Goal: Task Accomplishment & Management: Manage account settings

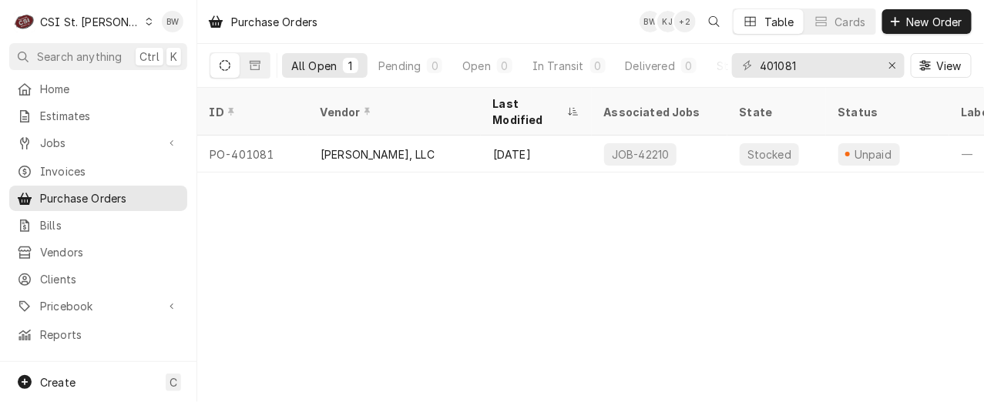
click at [399, 18] on div "Purchase Orders BW KJ + 2 Table Cards New Order" at bounding box center [590, 21] width 786 height 43
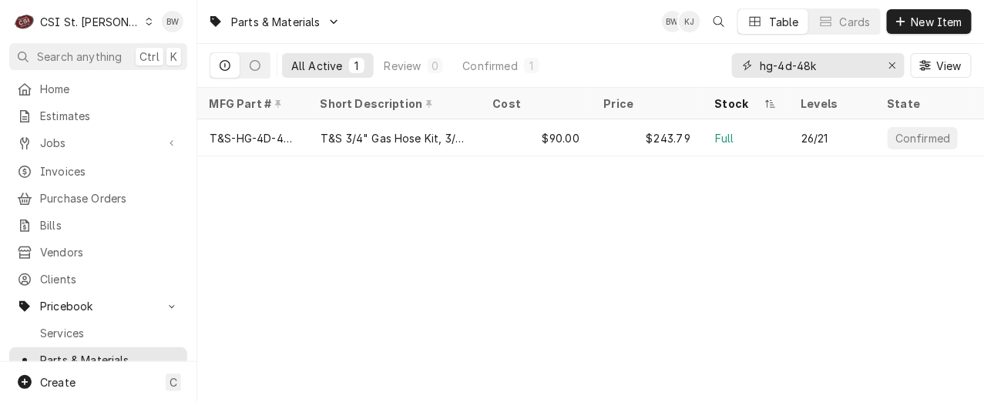
drag, startPoint x: 858, startPoint y: 61, endPoint x: 725, endPoint y: 65, distance: 133.3
click at [725, 65] on div "All Active 1 Review 0 Confirmed 1 hg-4d-48k View" at bounding box center [591, 65] width 762 height 43
type input "r"
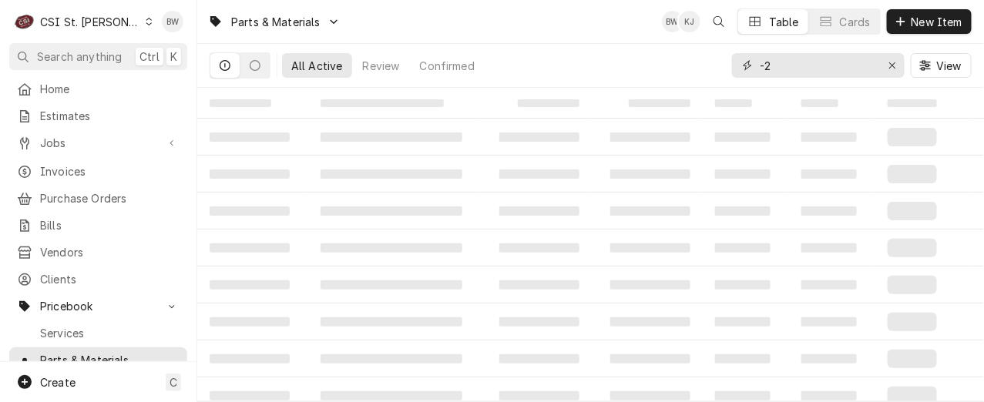
type input "-"
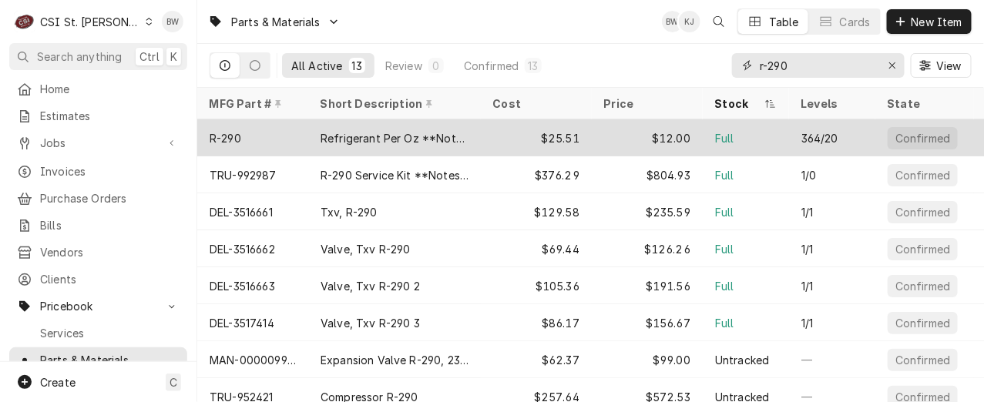
type input "r-290"
click at [260, 139] on div "R-290" at bounding box center [252, 137] width 111 height 37
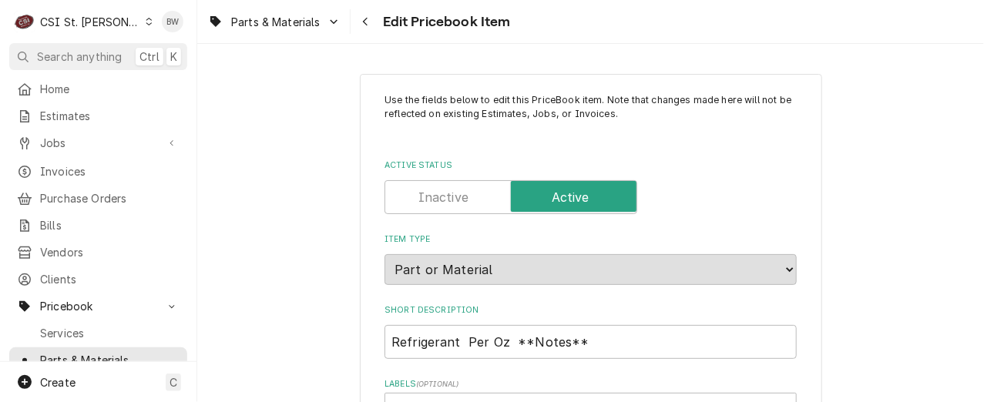
type textarea "x"
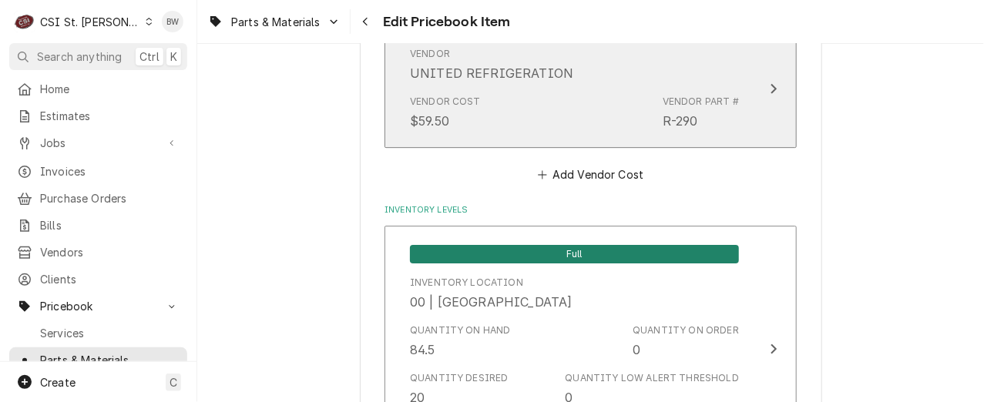
scroll to position [1618, 0]
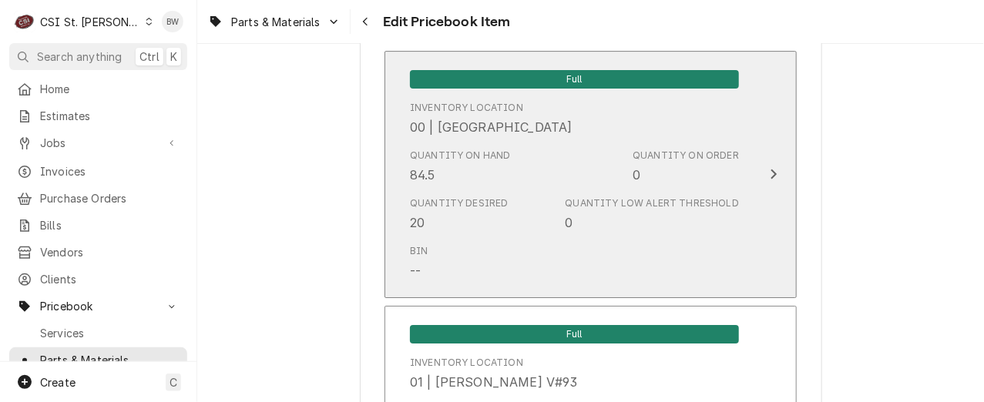
click at [465, 176] on div "Quantity on Hand 84.5" at bounding box center [460, 166] width 101 height 35
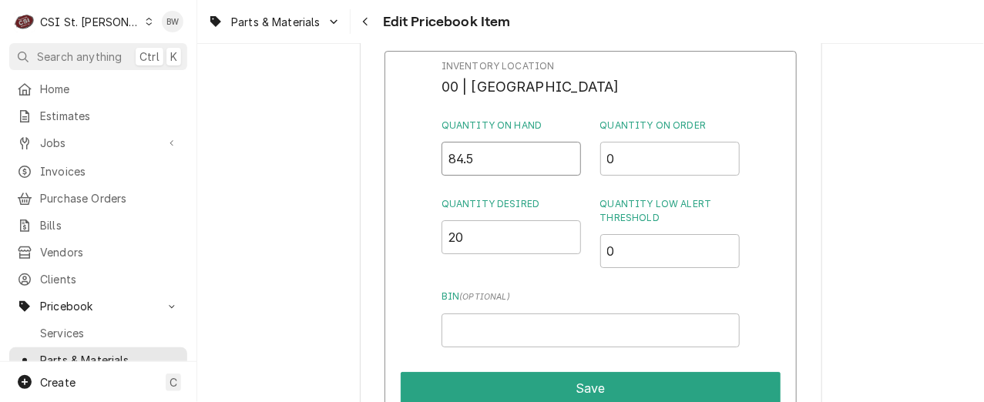
drag, startPoint x: 484, startPoint y: 162, endPoint x: 433, endPoint y: 162, distance: 50.8
click at [433, 162] on div "Inventory Location 00 | STL WAREHOUSE Quantity on Hand 84.5 Quantity on Order 0…" at bounding box center [590, 251] width 412 height 401
drag, startPoint x: 468, startPoint y: 166, endPoint x: 451, endPoint y: 165, distance: 16.2
click at [451, 165] on input "70" at bounding box center [511, 159] width 140 height 34
type input "80"
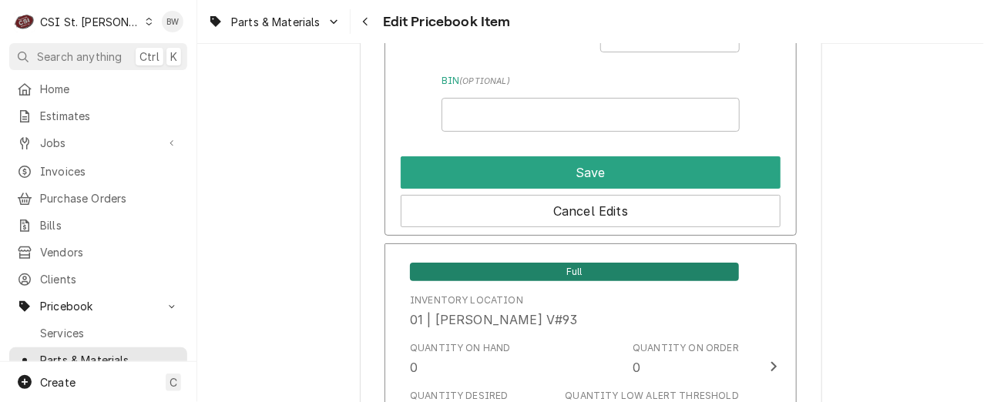
scroll to position [1772, 0]
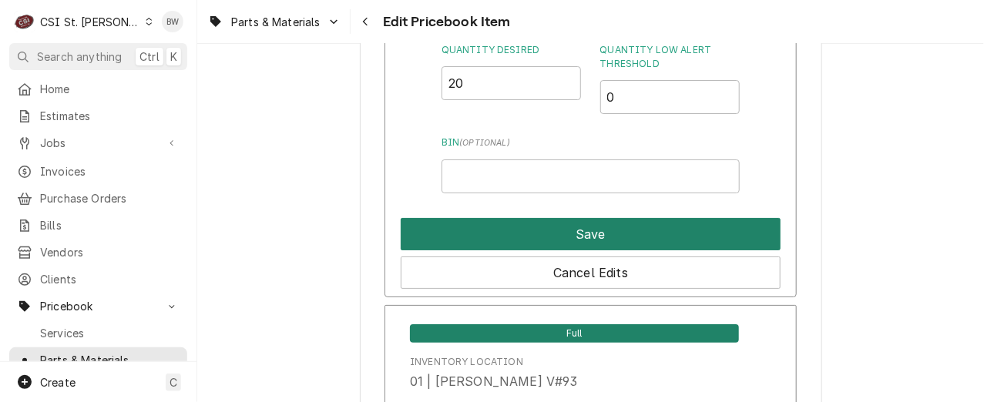
click at [540, 223] on button "Save" at bounding box center [591, 234] width 380 height 32
type textarea "x"
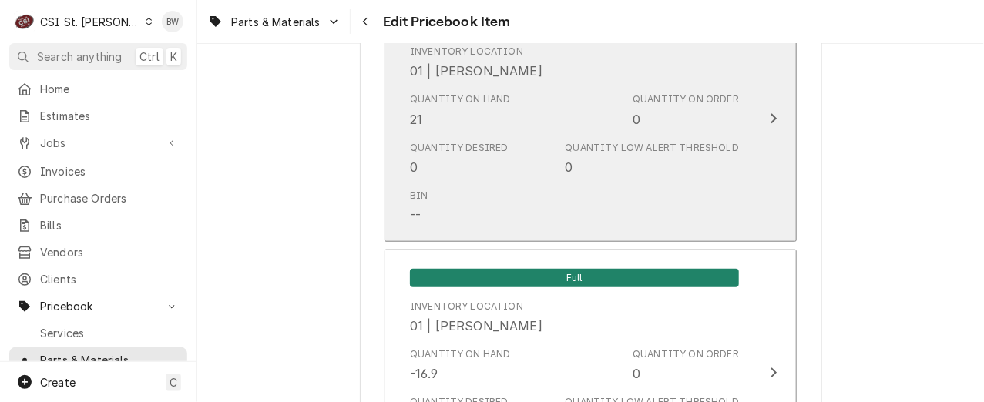
scroll to position [2157, 0]
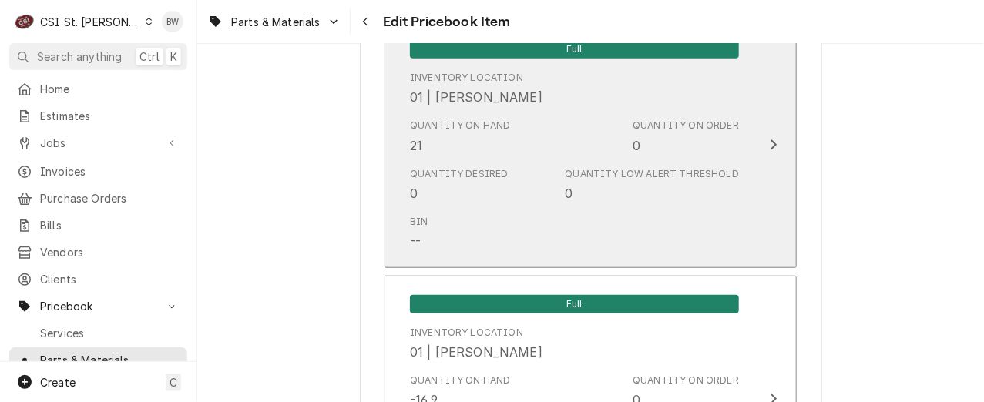
drag, startPoint x: 434, startPoint y: 139, endPoint x: 421, endPoint y: 141, distance: 13.2
click at [421, 141] on div "Quantity on Hand 21" at bounding box center [460, 136] width 101 height 35
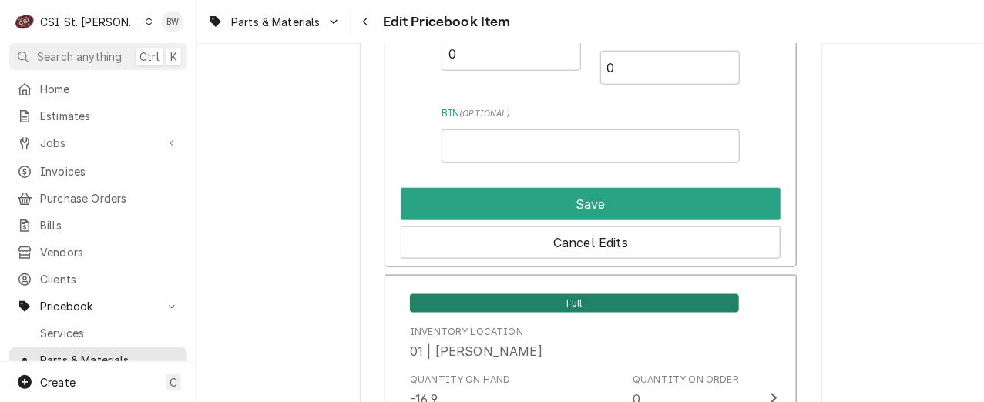
scroll to position [2080, 0]
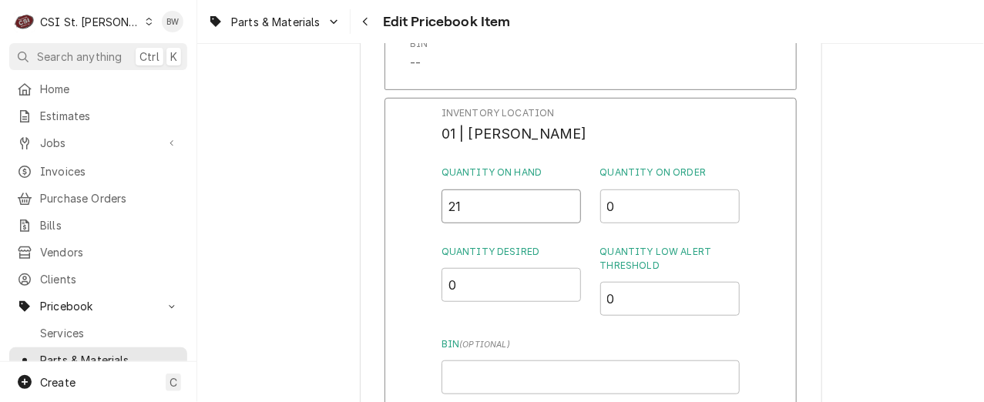
drag, startPoint x: 474, startPoint y: 207, endPoint x: 424, endPoint y: 210, distance: 49.4
click at [424, 210] on div "Inventory Location 01 | COURTNEY WILLIFORD Quantity on Hand 21 Quantity on Orde…" at bounding box center [590, 298] width 412 height 401
type input "31"
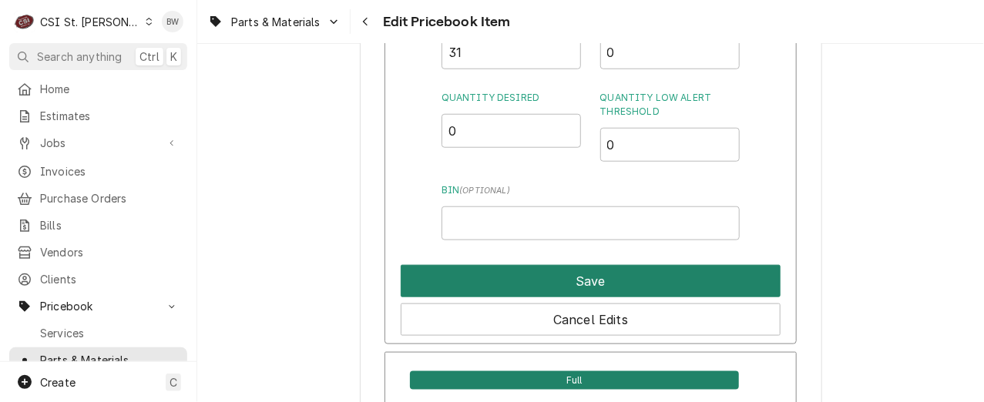
click at [536, 283] on button "Save" at bounding box center [591, 281] width 380 height 32
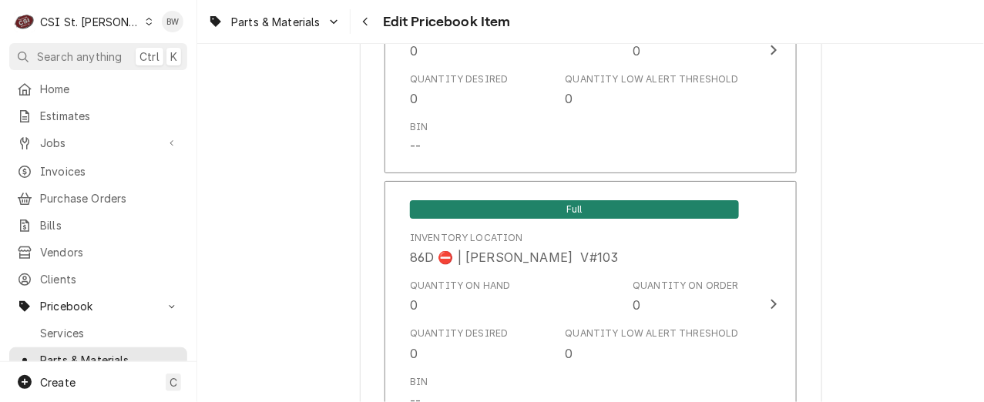
scroll to position [13838, 0]
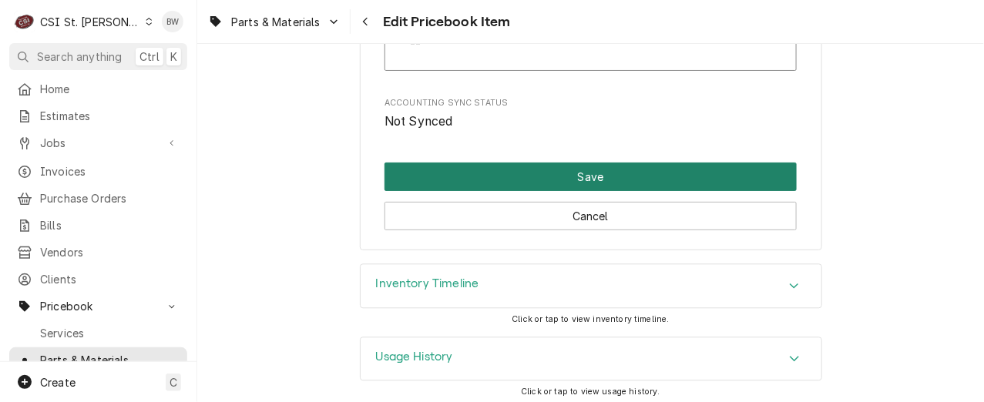
click at [532, 180] on button "Save" at bounding box center [590, 177] width 412 height 29
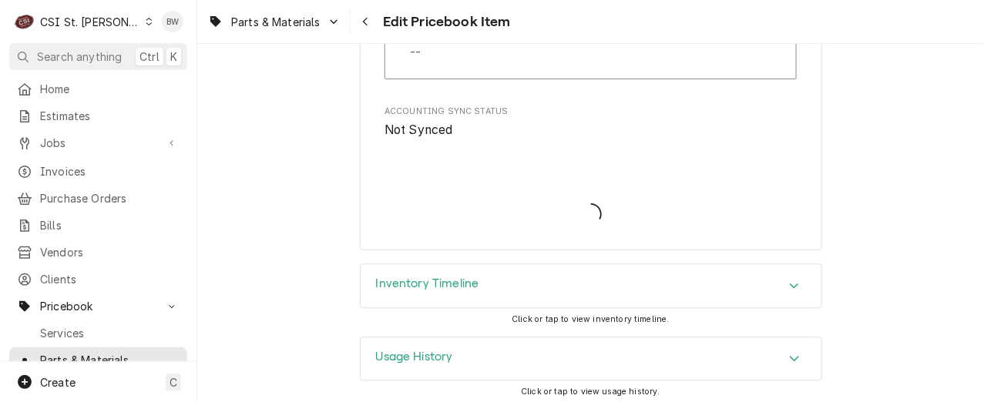
type textarea "x"
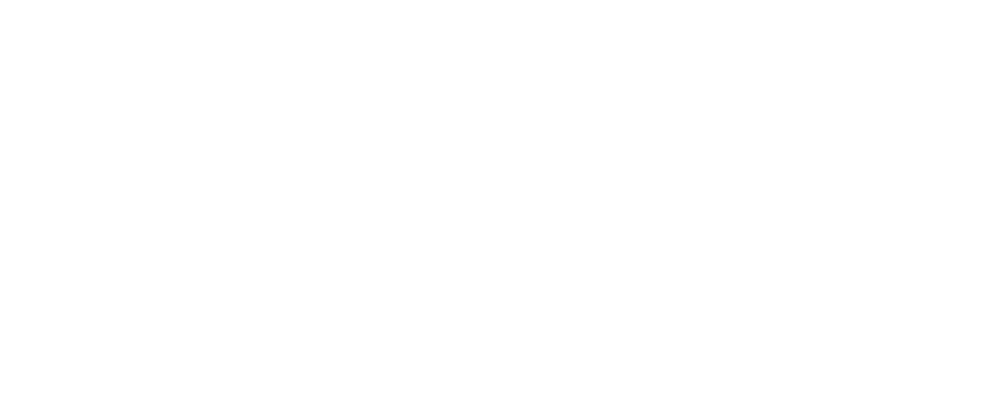
click at [364, 27] on div "Dynamic Content Wrapper" at bounding box center [492, 201] width 984 height 402
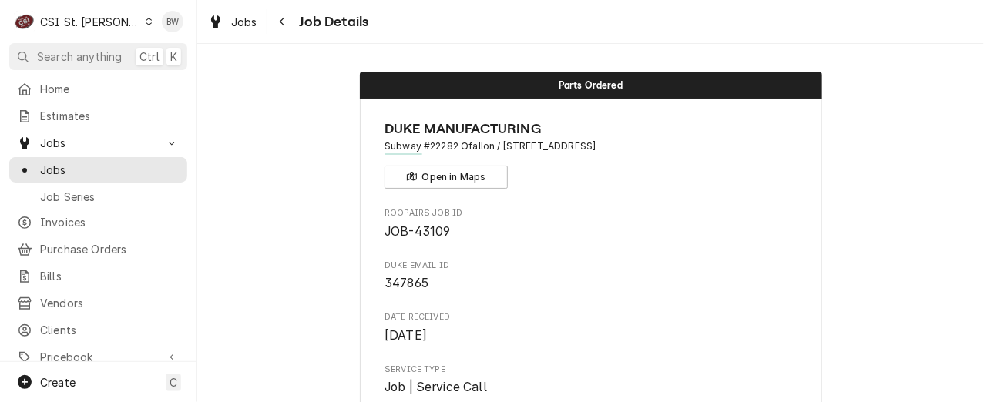
scroll to position [2080, 0]
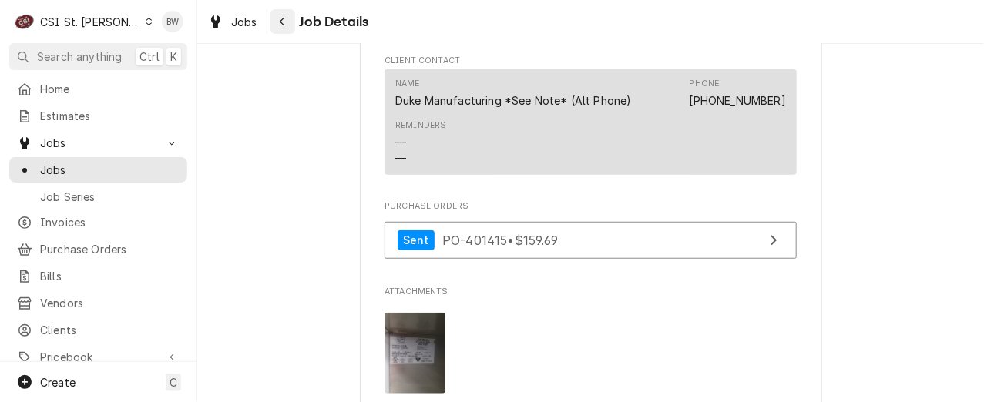
click at [281, 22] on icon "Navigate back" at bounding box center [282, 22] width 5 height 8
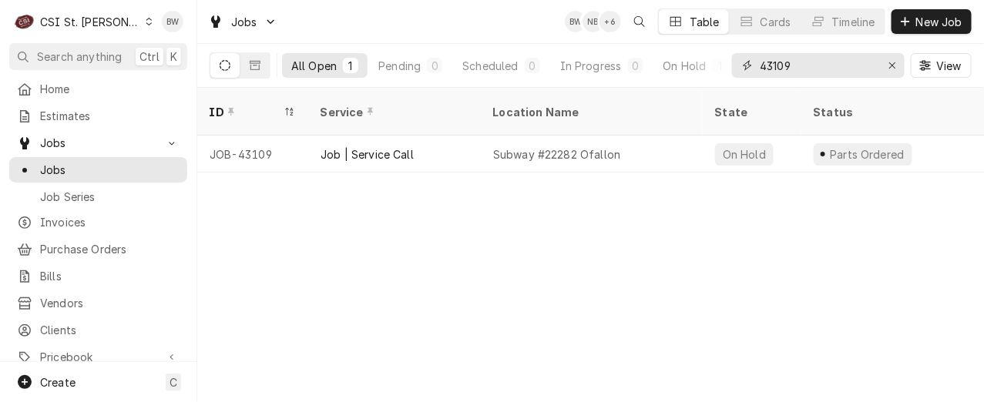
drag, startPoint x: 799, startPoint y: 68, endPoint x: 747, endPoint y: 69, distance: 51.6
click at [749, 69] on div "43109" at bounding box center [818, 65] width 173 height 25
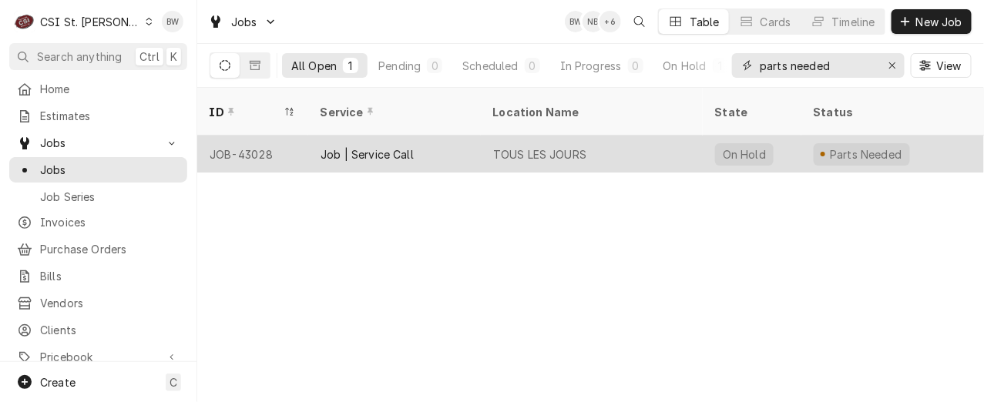
type input "parts needed"
click at [277, 136] on div "JOB-43028" at bounding box center [252, 154] width 111 height 37
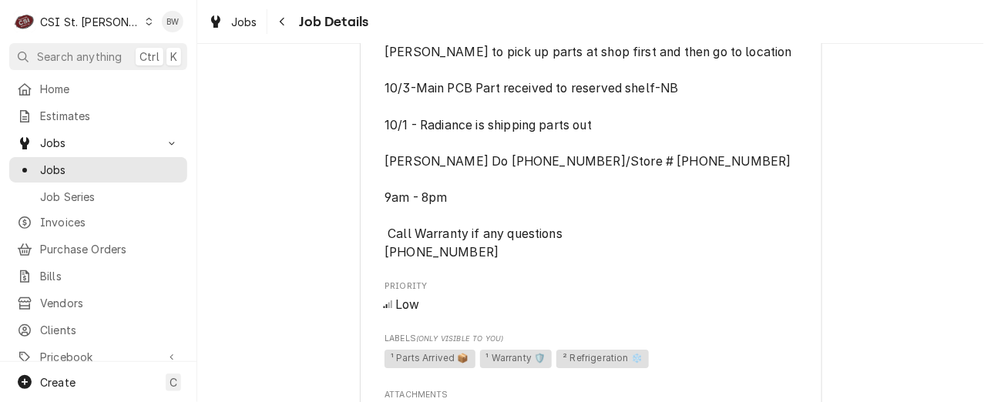
scroll to position [1387, 0]
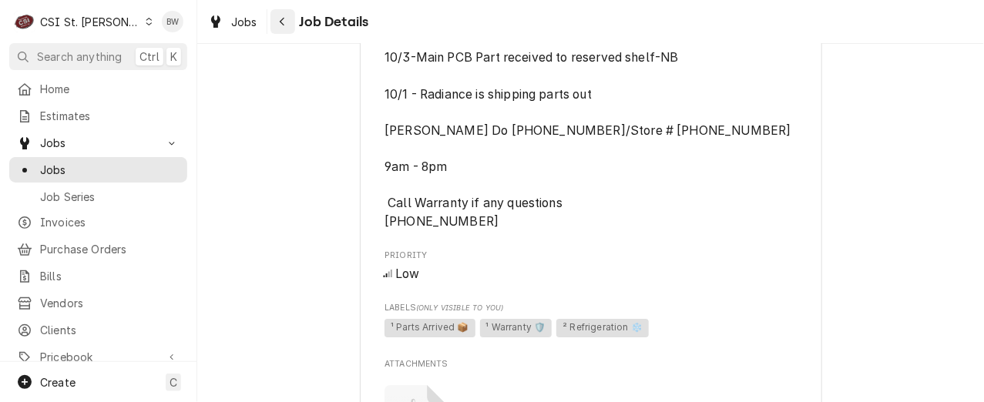
click at [283, 16] on icon "Navigate back" at bounding box center [282, 21] width 7 height 11
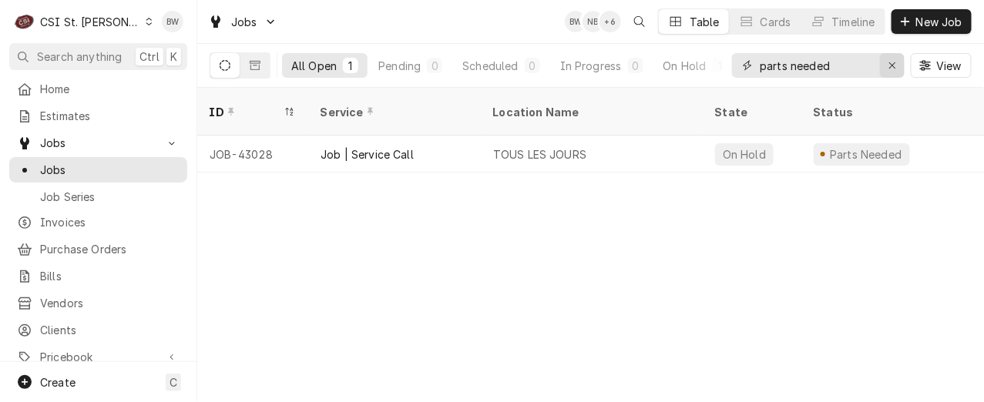
click at [893, 65] on icon "Erase input" at bounding box center [892, 65] width 6 height 6
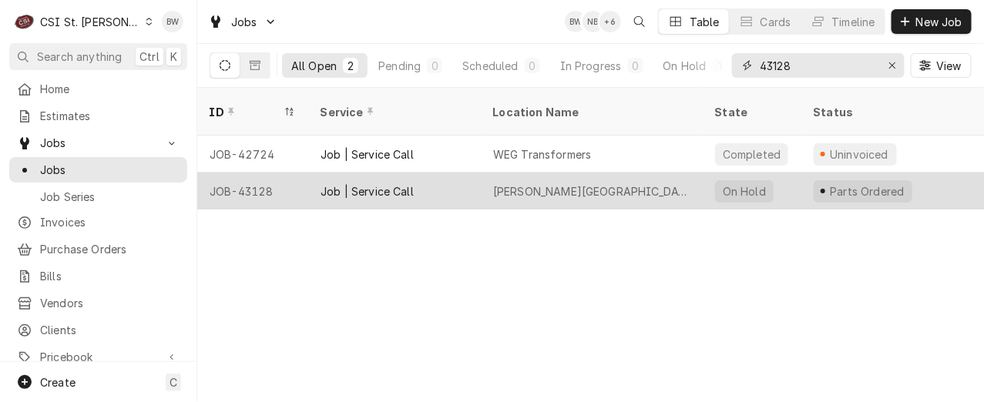
type input "43128"
click at [252, 174] on div "JOB-43128" at bounding box center [252, 191] width 111 height 37
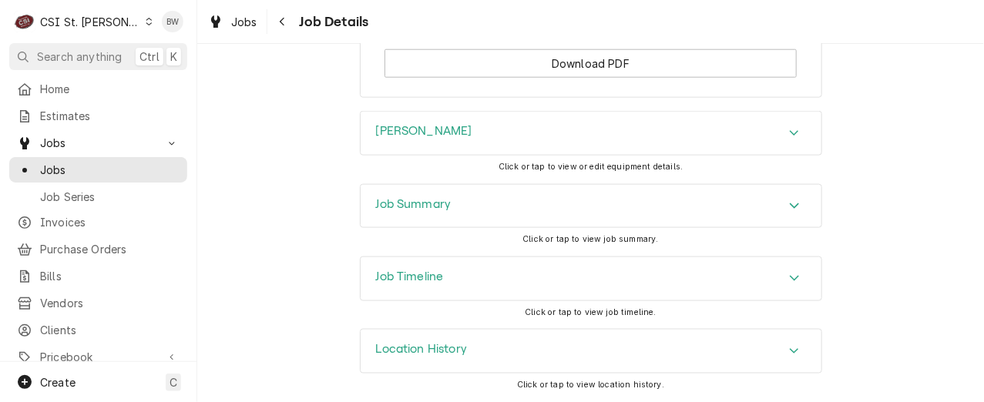
scroll to position [2418, 0]
click at [400, 279] on h3 "Job Timeline" at bounding box center [410, 277] width 68 height 15
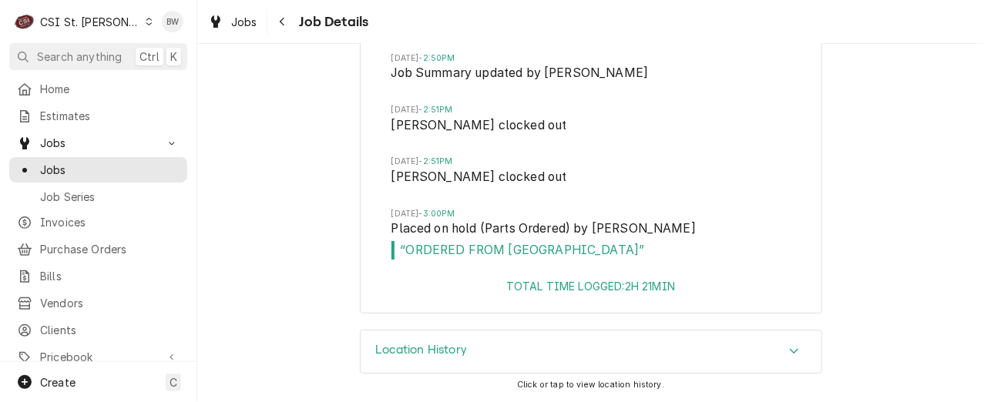
scroll to position [3496, 0]
click at [281, 24] on icon "Navigate back" at bounding box center [282, 21] width 7 height 11
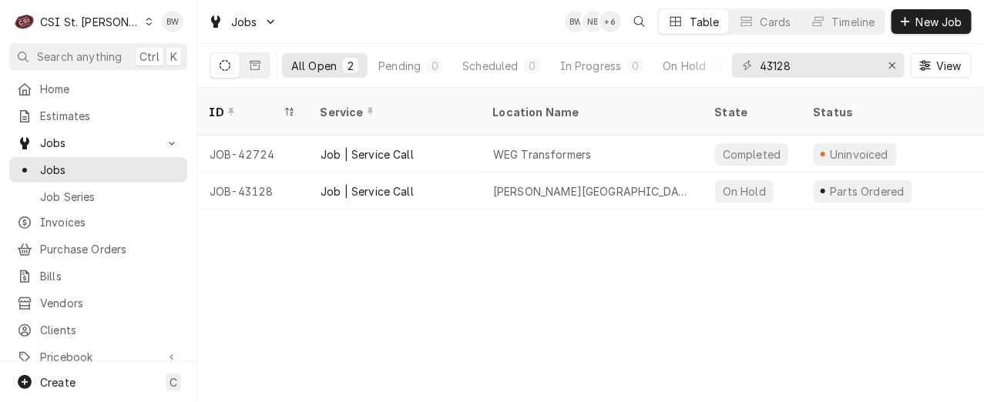
click at [337, 264] on div "ID Service Location Name State Status Labels Techs Date Received Client Locatio…" at bounding box center [590, 245] width 786 height 314
click at [365, 266] on div "ID Service Location Name State Status Labels Techs Date Received Client Locatio…" at bounding box center [590, 245] width 786 height 314
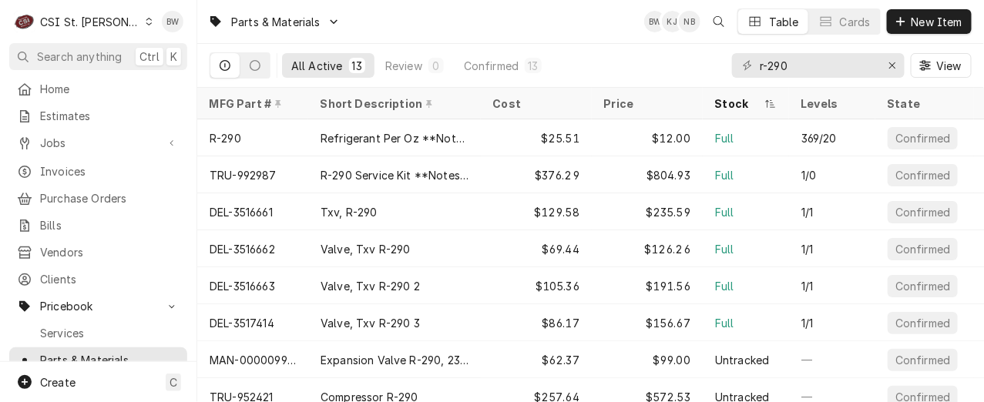
click at [619, 69] on div "All Active 13 Review 0 Confirmed 13 r-290 View" at bounding box center [591, 65] width 762 height 43
click at [521, 64] on button "Confirmed 13" at bounding box center [502, 65] width 96 height 25
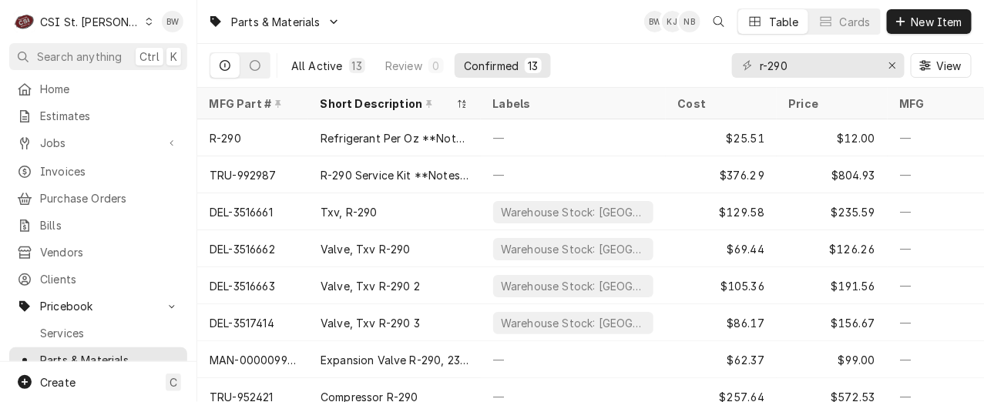
click at [336, 59] on div "All Active" at bounding box center [317, 66] width 52 height 16
